Goal: Task Accomplishment & Management: Complete application form

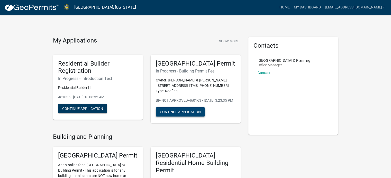
click at [185, 117] on button "Continue Application" at bounding box center [180, 112] width 49 height 9
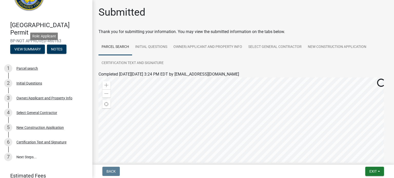
scroll to position [49, 0]
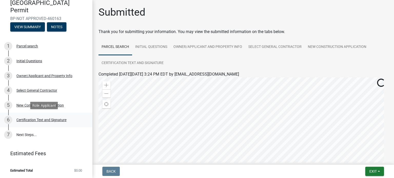
click at [51, 120] on div "Certification Text and Signature" at bounding box center [41, 120] width 50 height 4
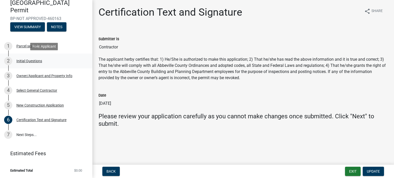
click at [24, 60] on div "Initial Questions" at bounding box center [29, 61] width 26 height 4
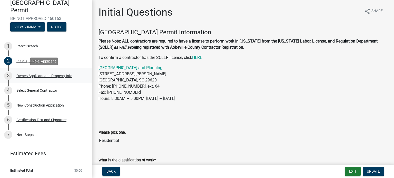
click at [38, 76] on div "Owner/Applicant and Property Info" at bounding box center [44, 76] width 56 height 4
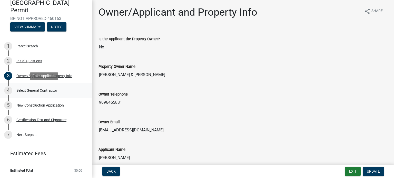
click at [40, 89] on div "Select General Contractor" at bounding box center [36, 91] width 41 height 4
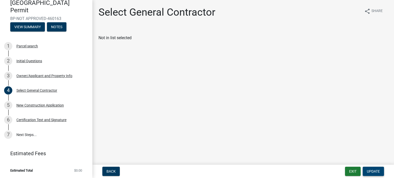
click at [376, 168] on button "Update" at bounding box center [373, 171] width 21 height 9
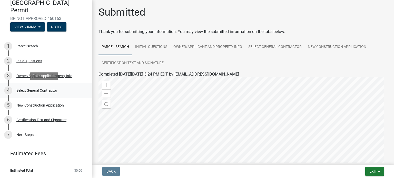
click at [43, 92] on div "Select General Contractor" at bounding box center [36, 91] width 41 height 4
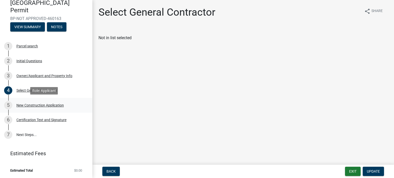
click at [43, 104] on div "New Construction Application" at bounding box center [40, 106] width 48 height 4
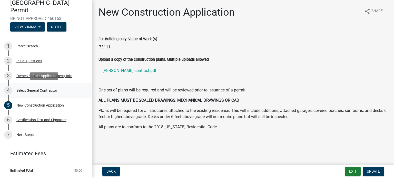
click at [38, 89] on div "Select General Contractor" at bounding box center [36, 91] width 41 height 4
